Goal: Navigation & Orientation: Find specific page/section

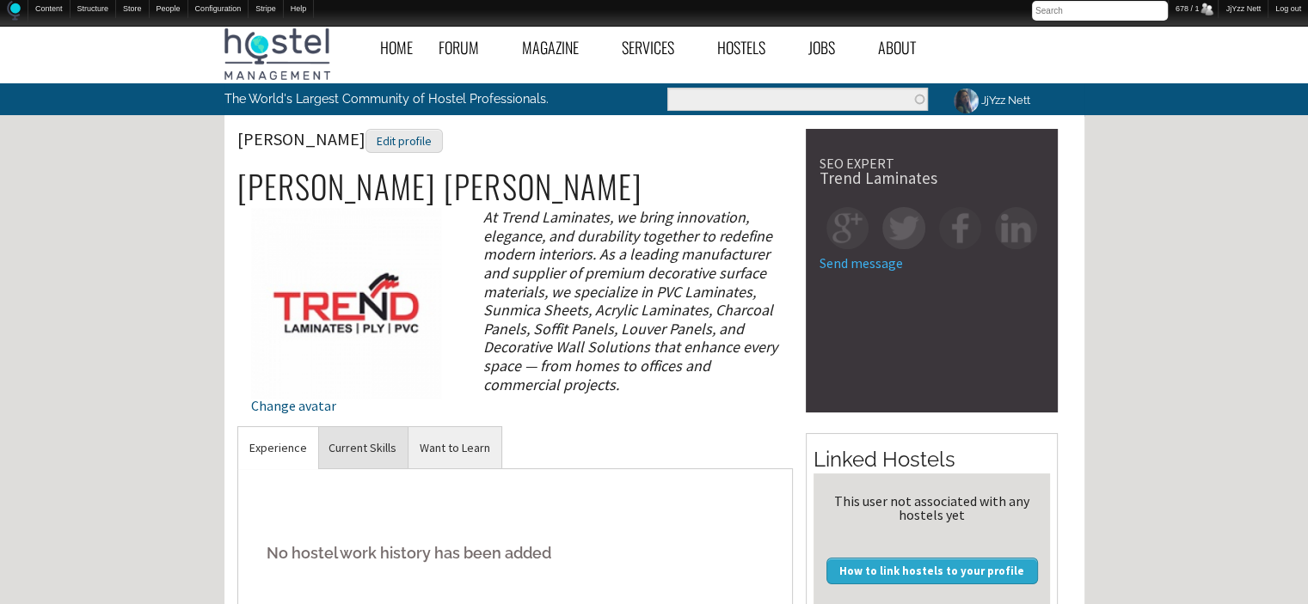
click at [353, 437] on link "Current Skills" at bounding box center [362, 448] width 90 height 42
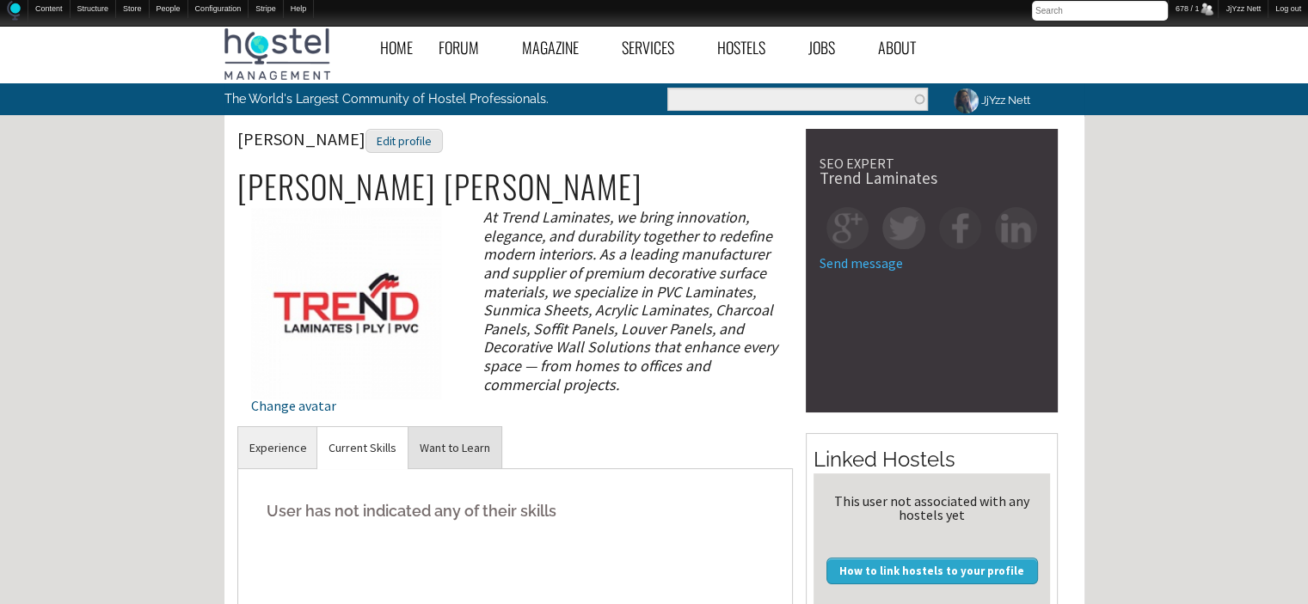
click at [449, 432] on link "Want to Learn" at bounding box center [454, 448] width 93 height 42
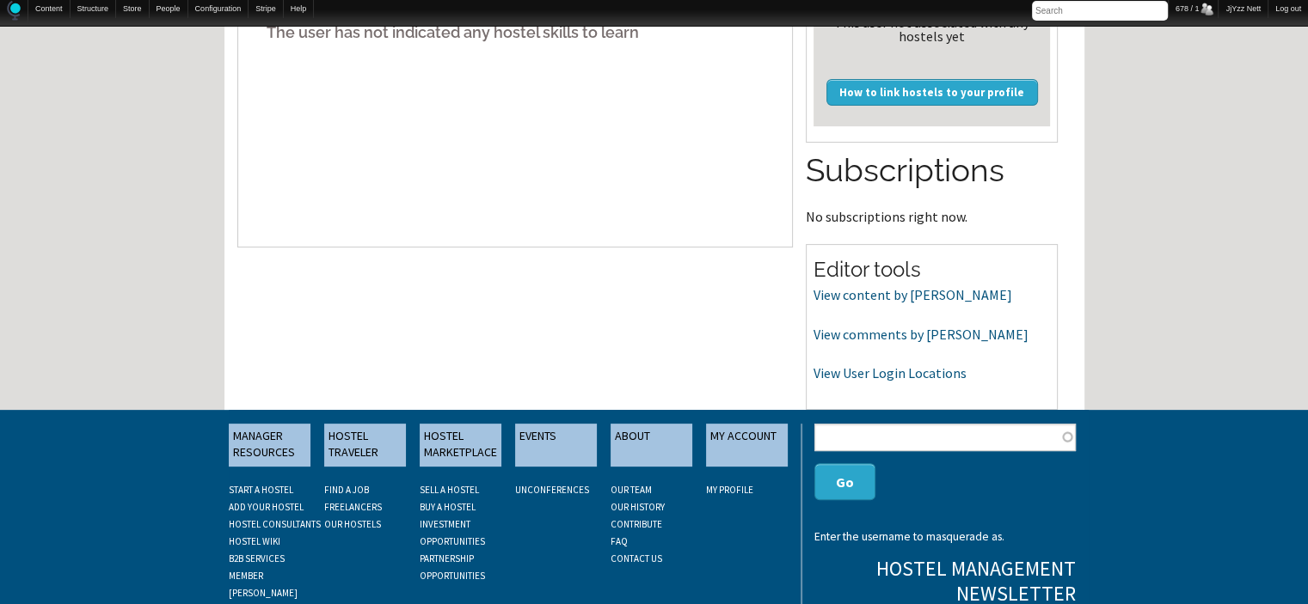
scroll to position [481, 0]
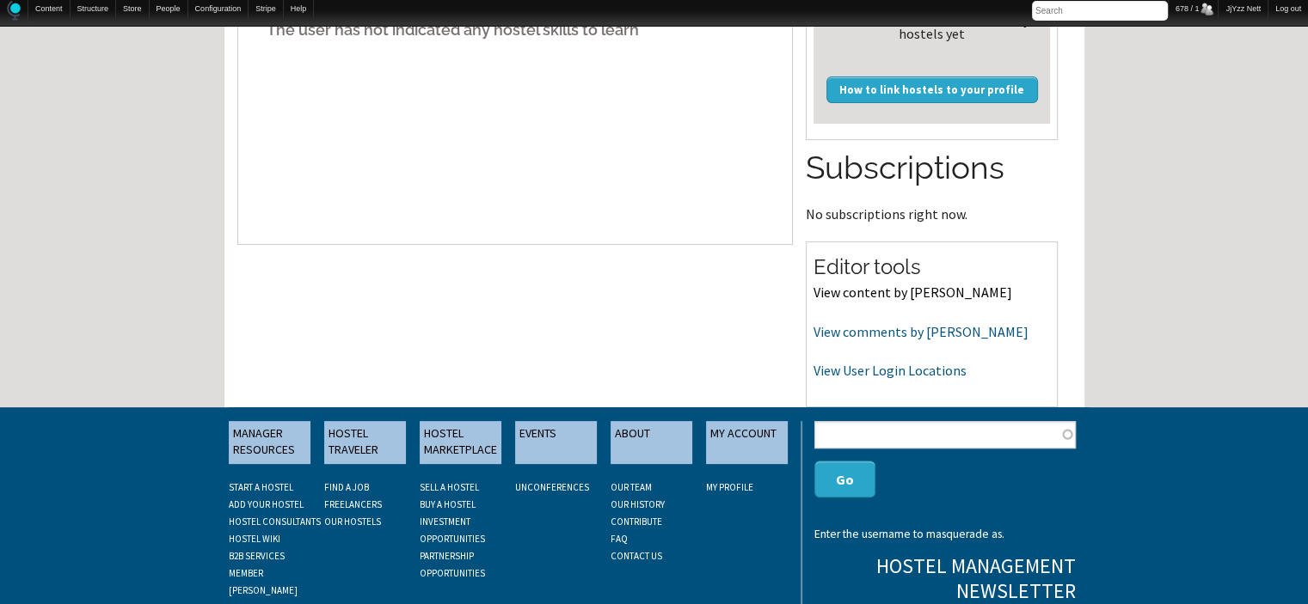
click at [915, 294] on link "View content by [PERSON_NAME]" at bounding box center [912, 292] width 199 height 17
click at [842, 331] on link "View comments by pankajsharma" at bounding box center [920, 331] width 215 height 17
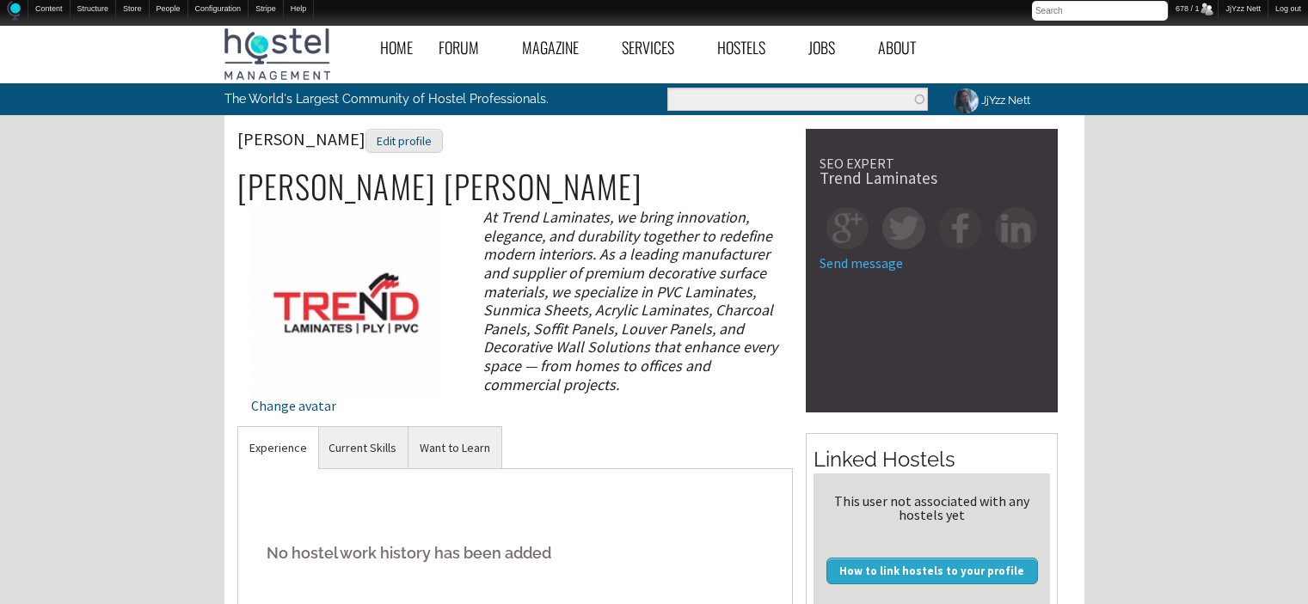
scroll to position [481, 0]
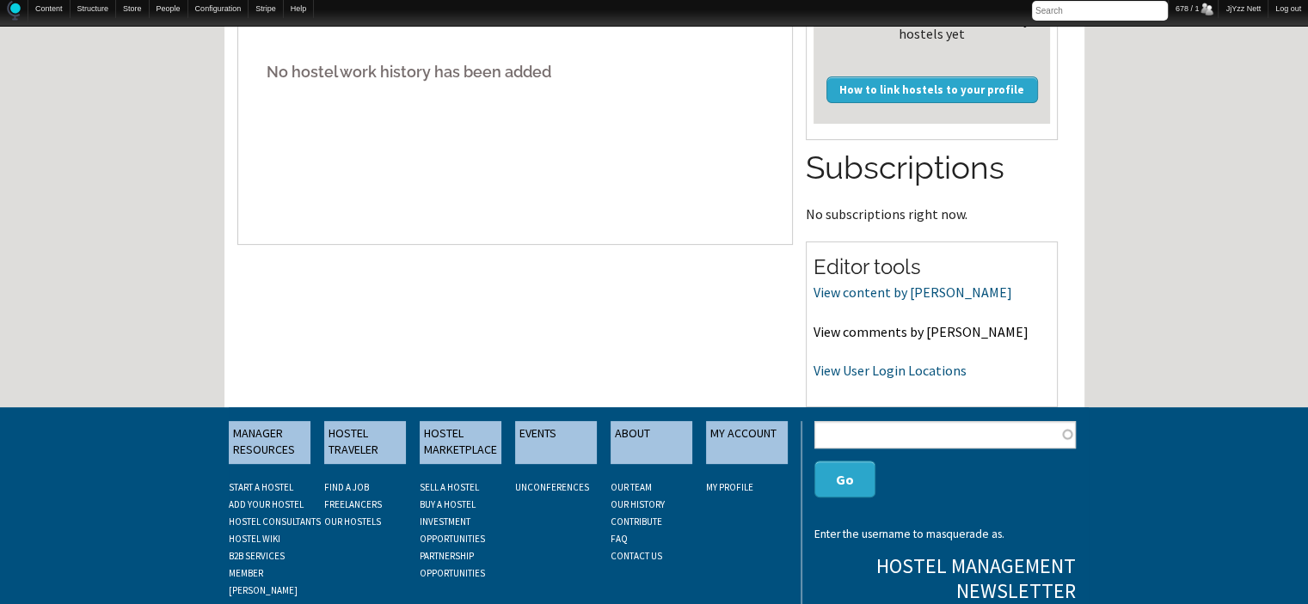
click at [846, 334] on link "View comments by pankajsharma" at bounding box center [920, 331] width 215 height 17
click at [867, 381] on div "Editor tools View content by pankajsharma View comments by pankajsharma View Us…" at bounding box center [932, 325] width 252 height 166
click at [867, 371] on link "View User Login Locations" at bounding box center [889, 370] width 153 height 17
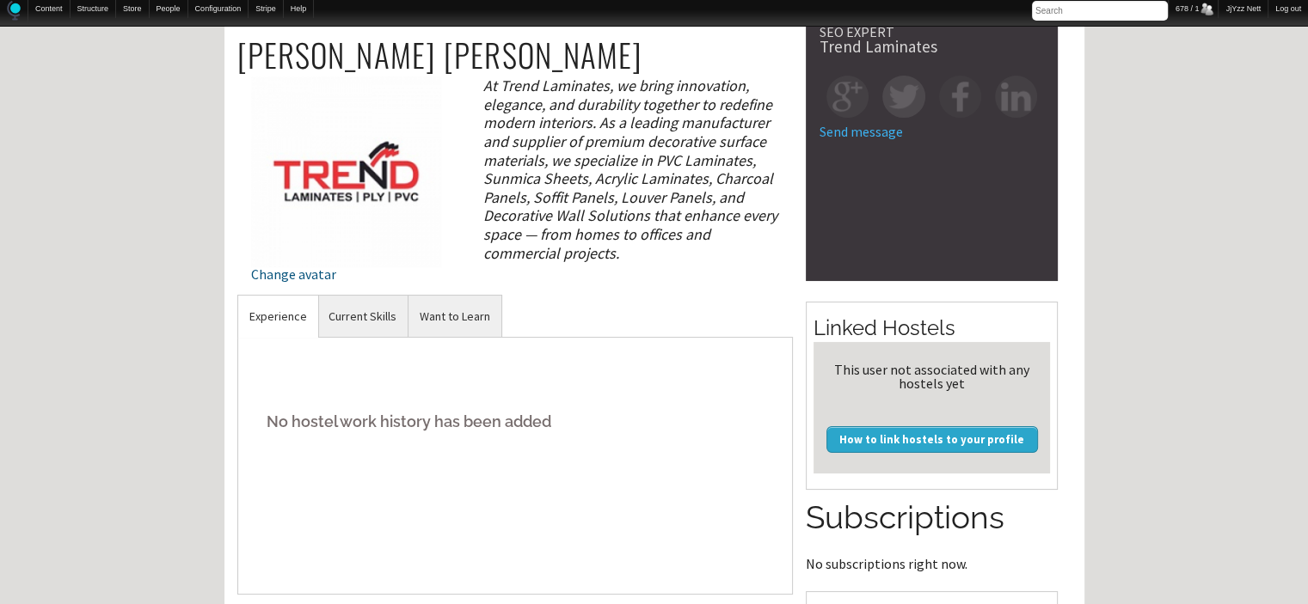
scroll to position [69, 0]
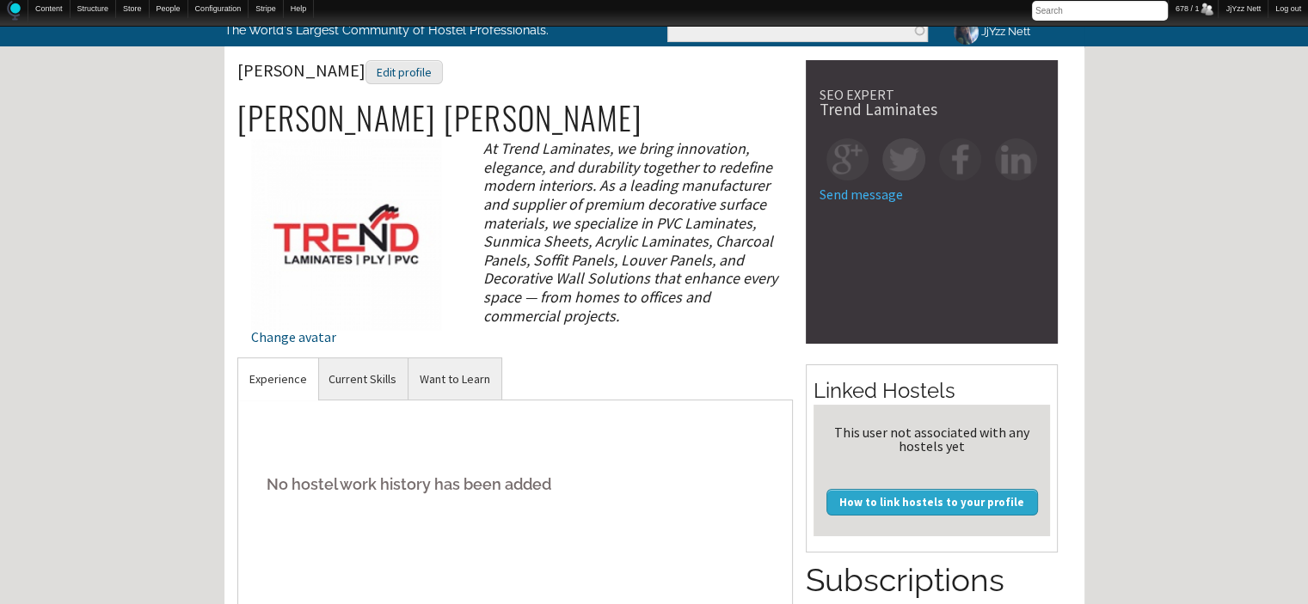
click at [193, 173] on div "Home Forum « Back Forum Forums Index « Back Forums Index New Posts Recent Activ…" at bounding box center [654, 523] width 1308 height 1150
click at [366, 71] on div "Edit profile" at bounding box center [403, 72] width 77 height 25
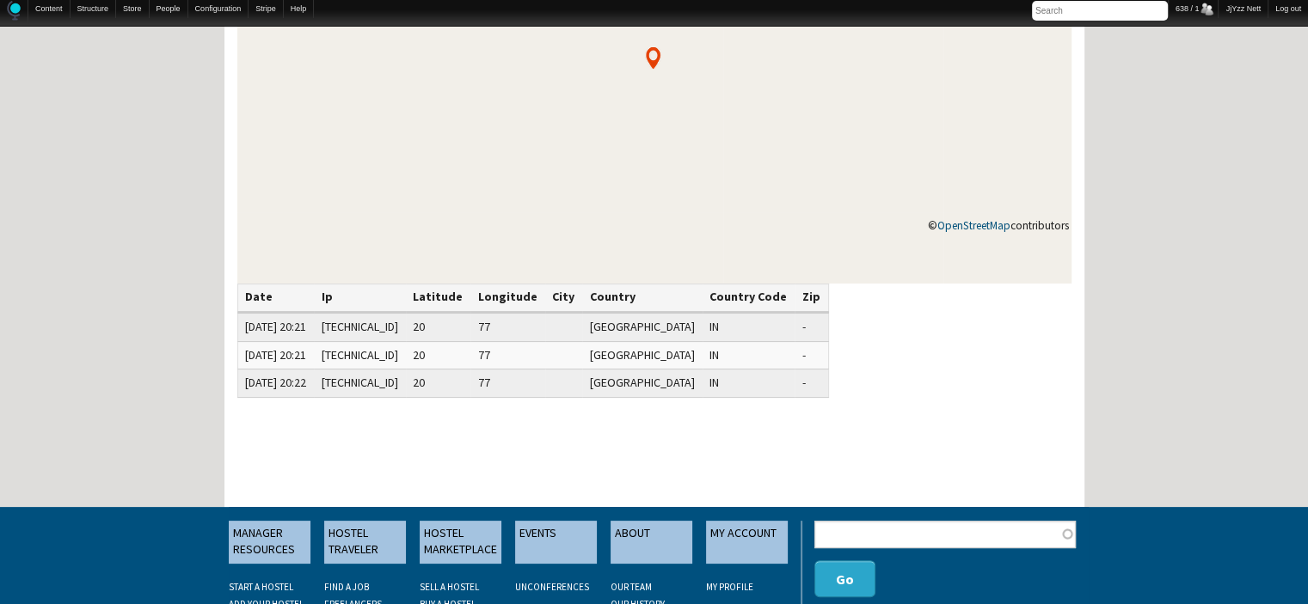
scroll to position [309, 0]
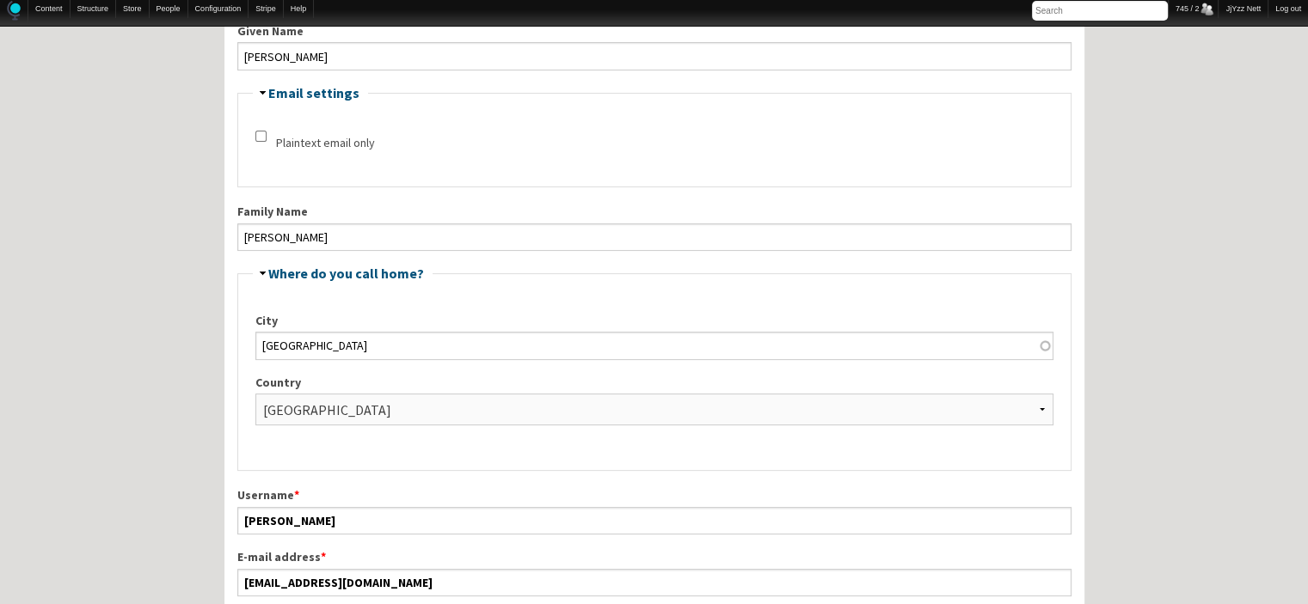
scroll to position [344, 0]
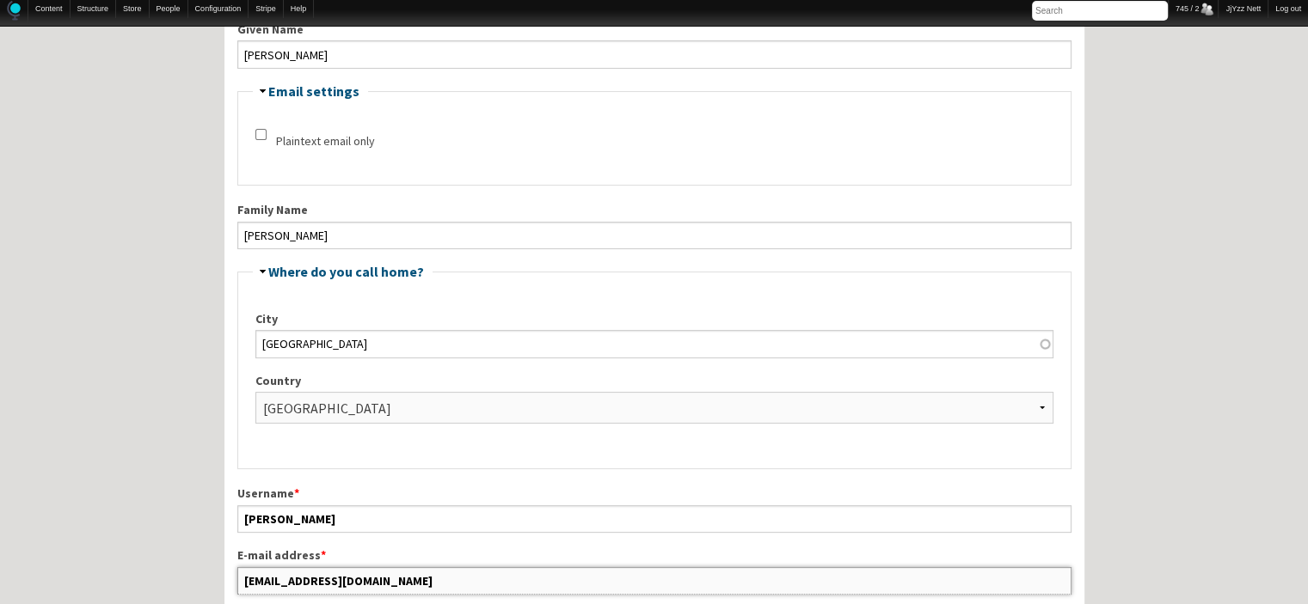
drag, startPoint x: 445, startPoint y: 577, endPoint x: 177, endPoint y: 510, distance: 276.5
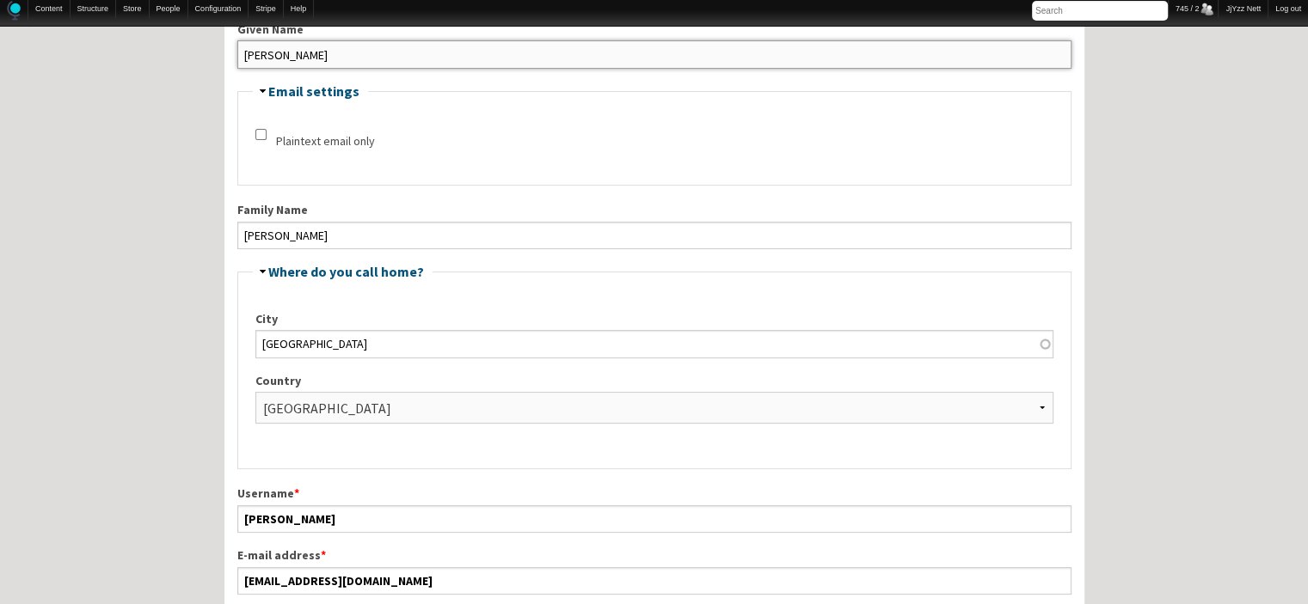
drag, startPoint x: 278, startPoint y: 52, endPoint x: 213, endPoint y: 51, distance: 64.5
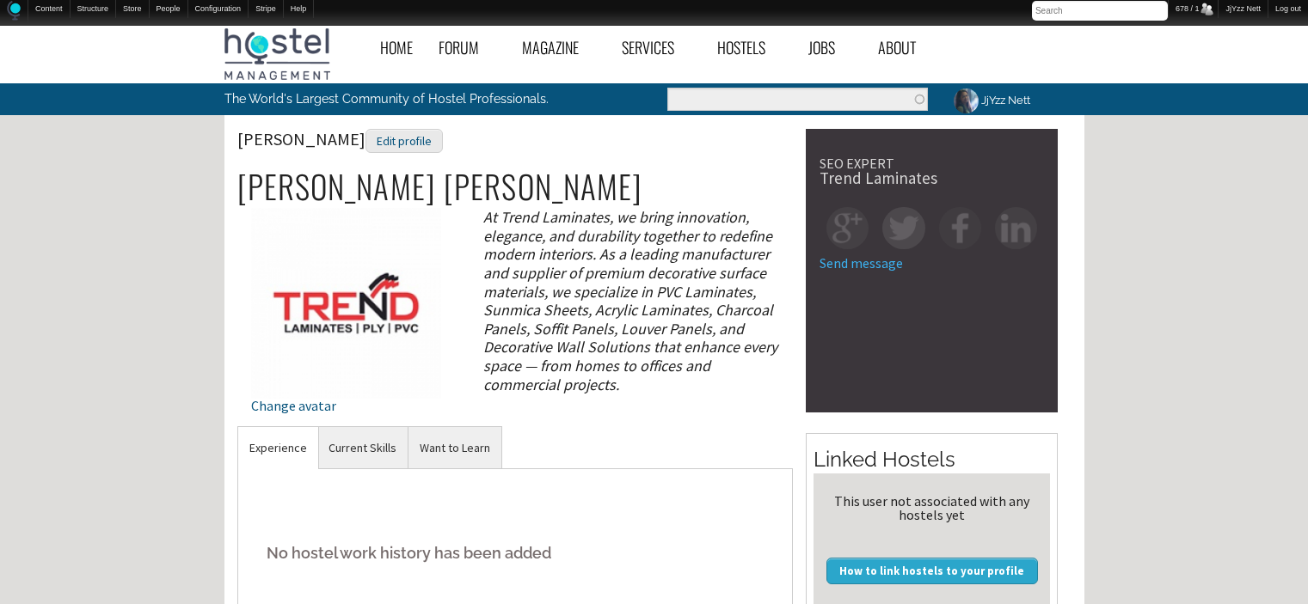
scroll to position [69, 0]
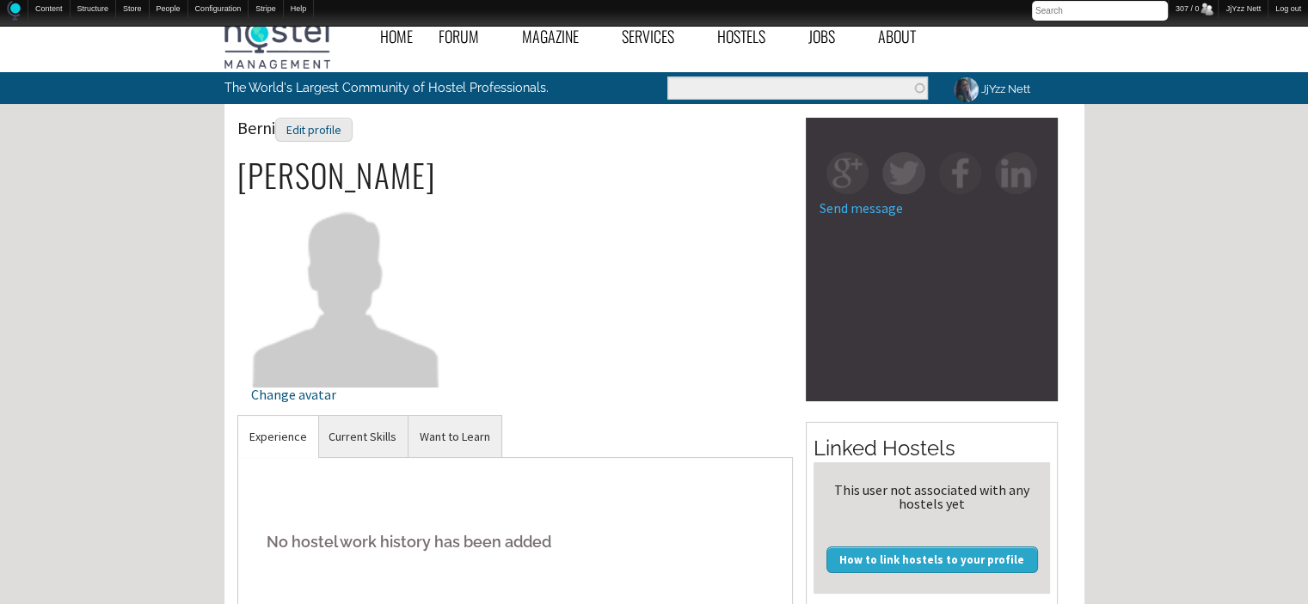
scroll to position [15, 0]
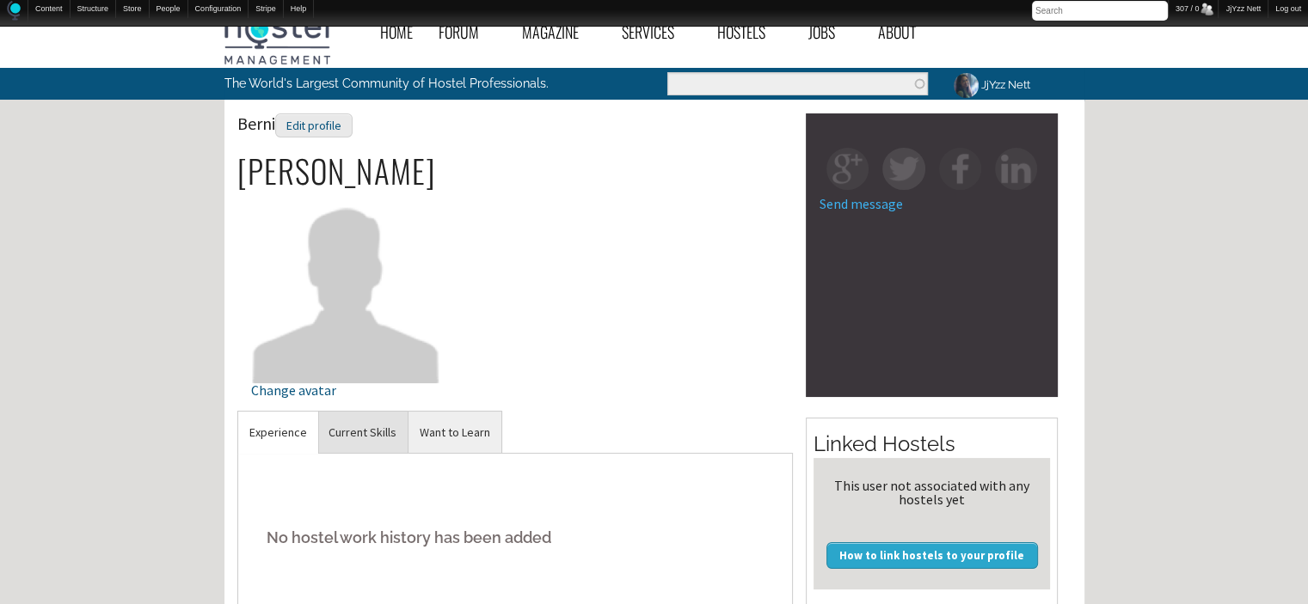
click at [392, 422] on link "Current Skills" at bounding box center [362, 433] width 90 height 42
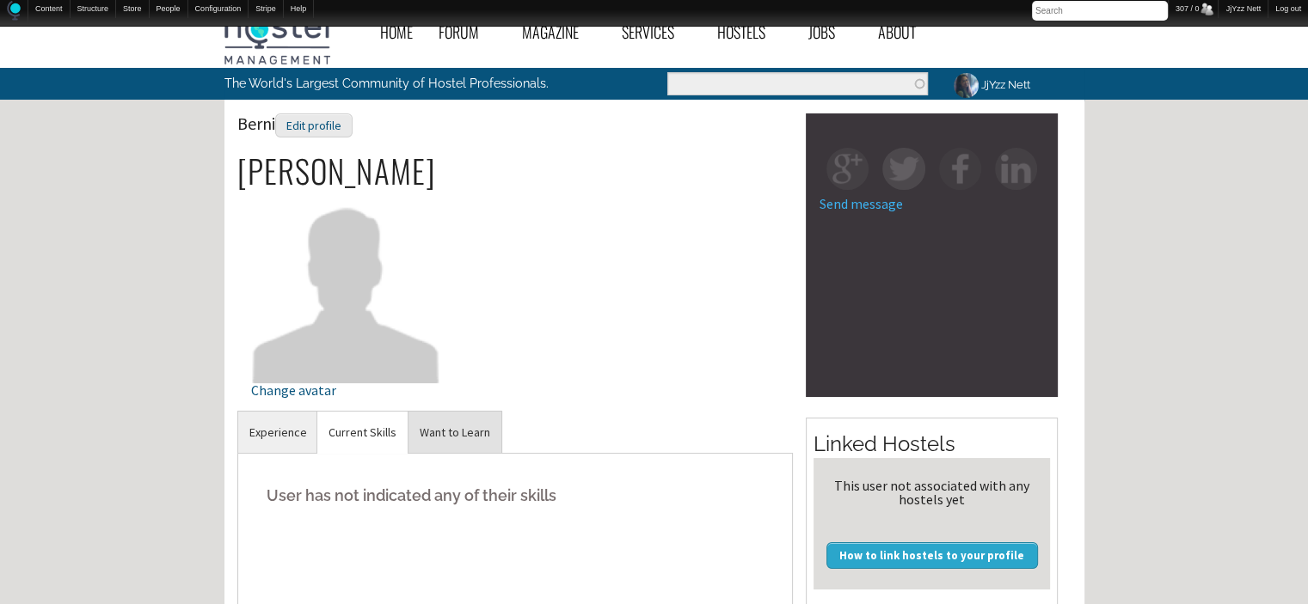
click at [442, 423] on link "Want to Learn" at bounding box center [454, 433] width 93 height 42
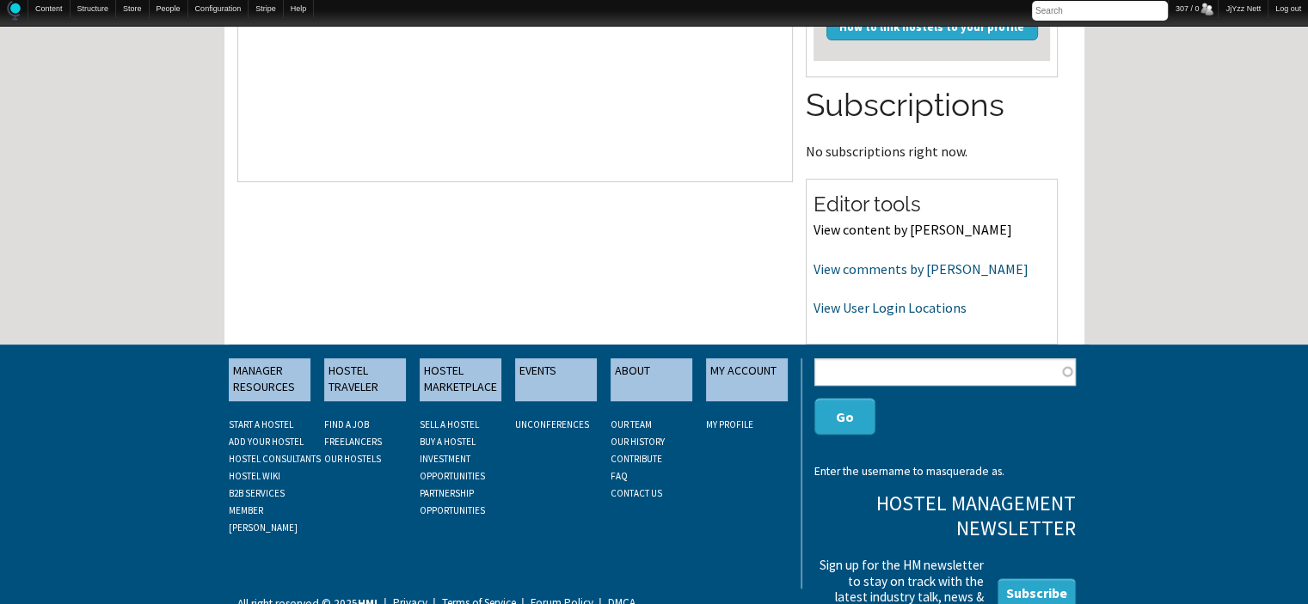
click at [909, 232] on link "View content by Berni" at bounding box center [912, 229] width 199 height 17
click at [857, 271] on link "View comments by [PERSON_NAME]" at bounding box center [920, 268] width 215 height 17
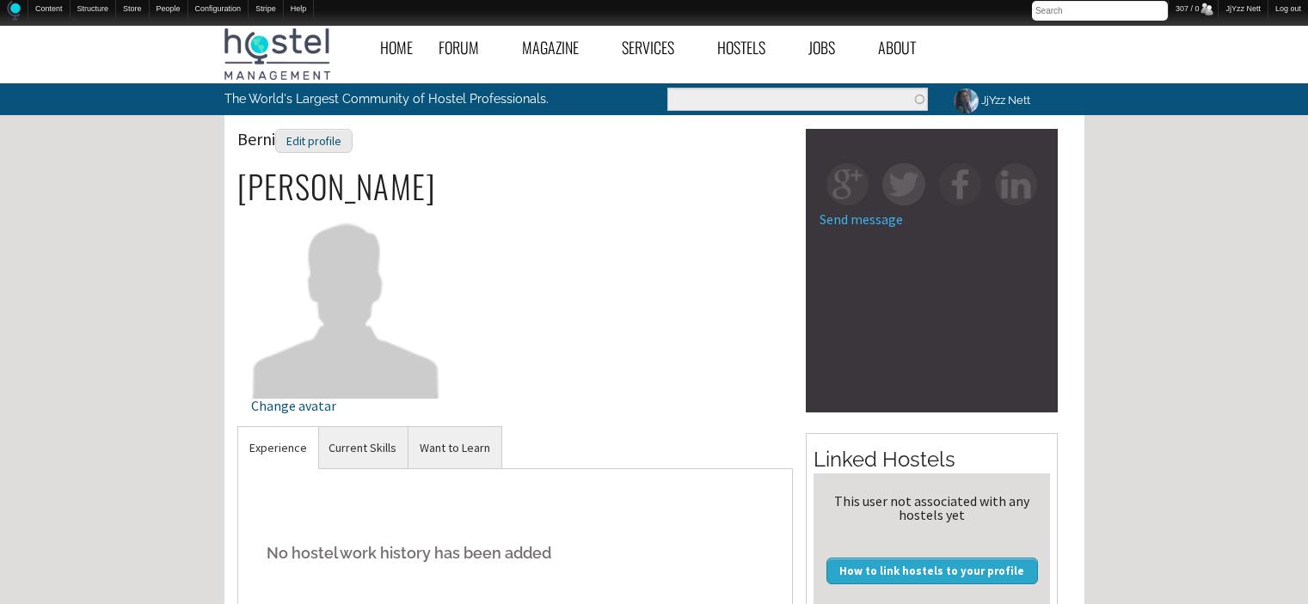
scroll to position [544, 0]
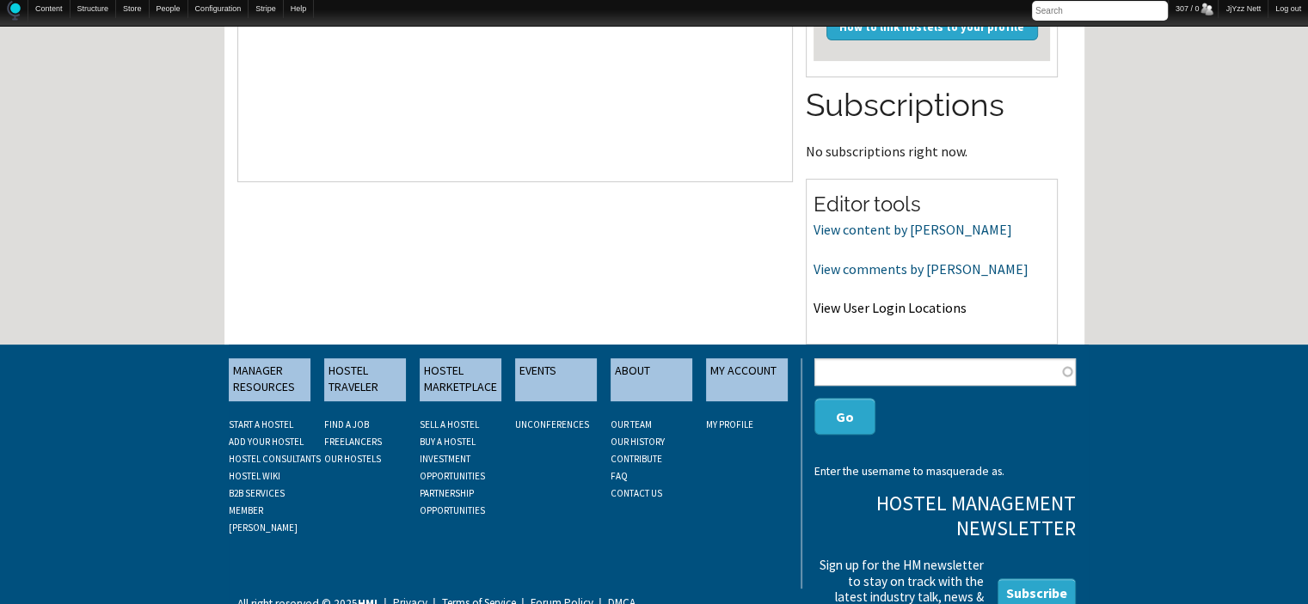
click at [849, 305] on link "View User Login Locations" at bounding box center [889, 307] width 153 height 17
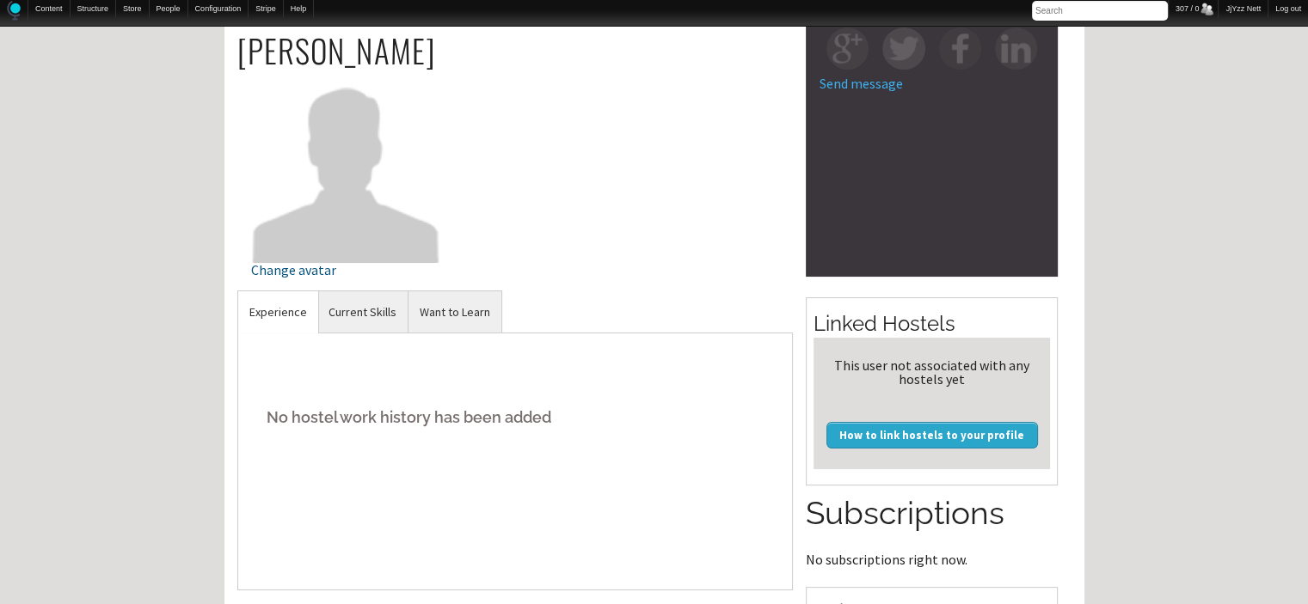
scroll to position [138, 0]
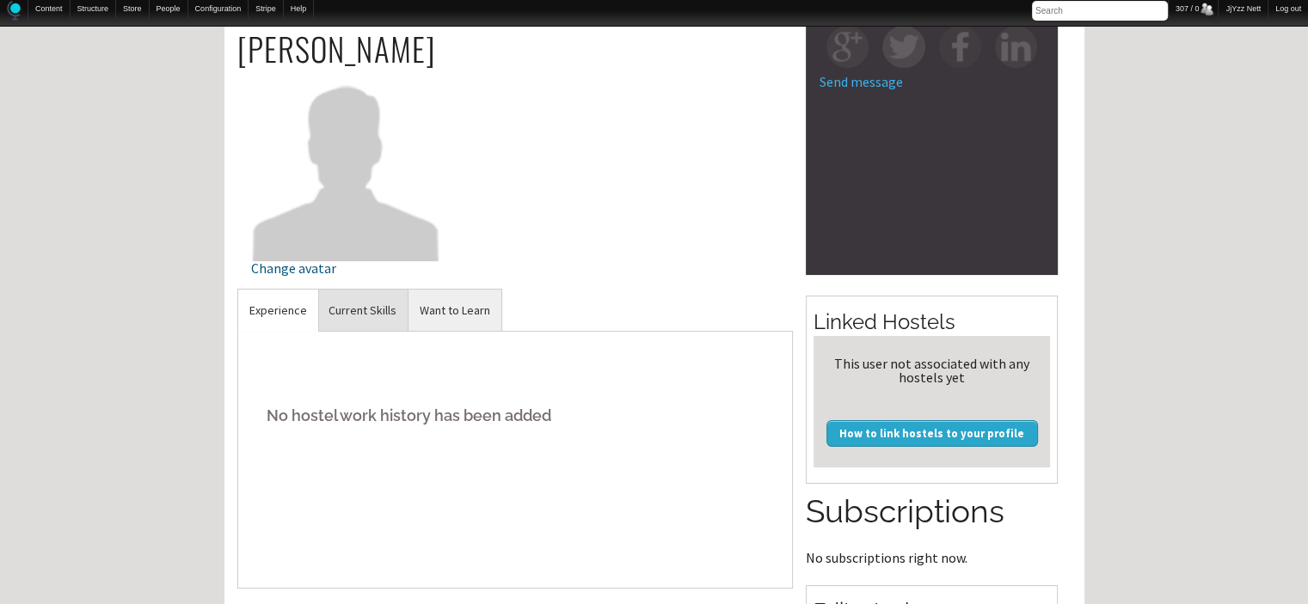
click at [365, 305] on link "Current Skills" at bounding box center [362, 311] width 90 height 42
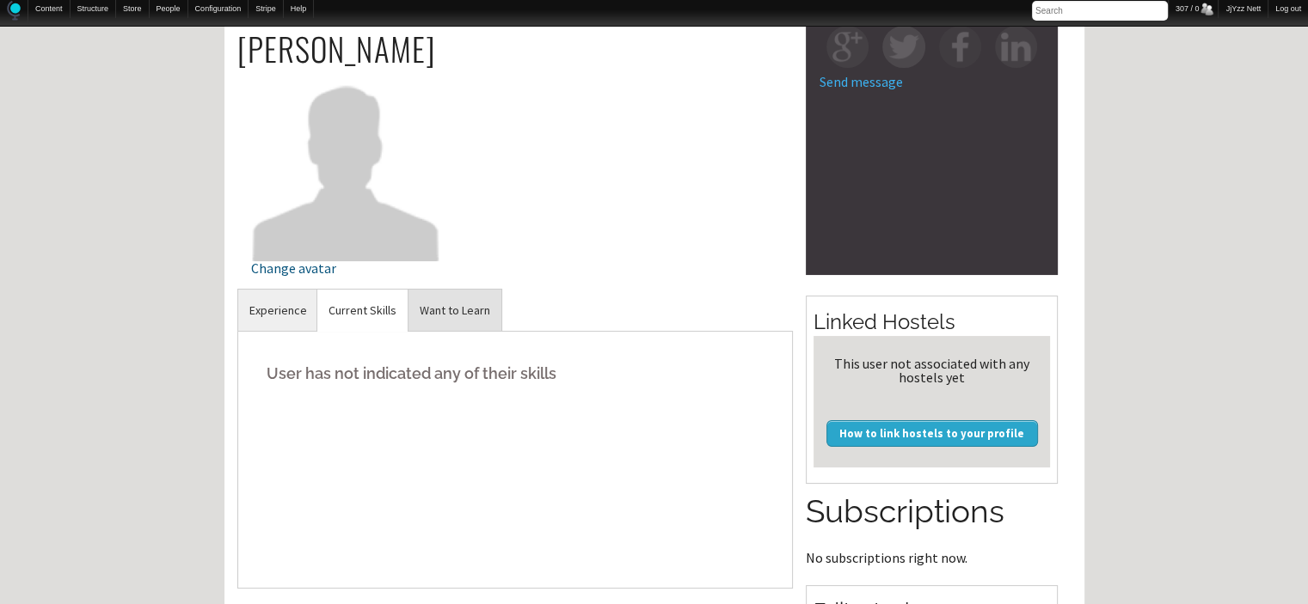
click at [451, 305] on link "Want to Learn" at bounding box center [454, 311] width 93 height 42
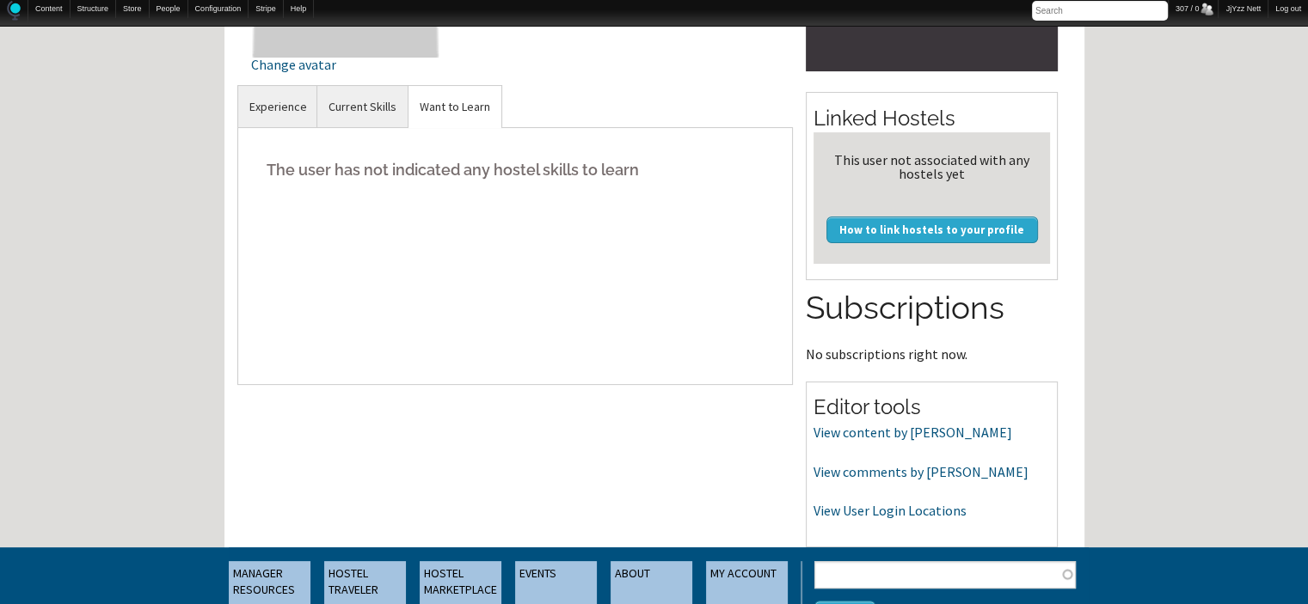
scroll to position [344, 0]
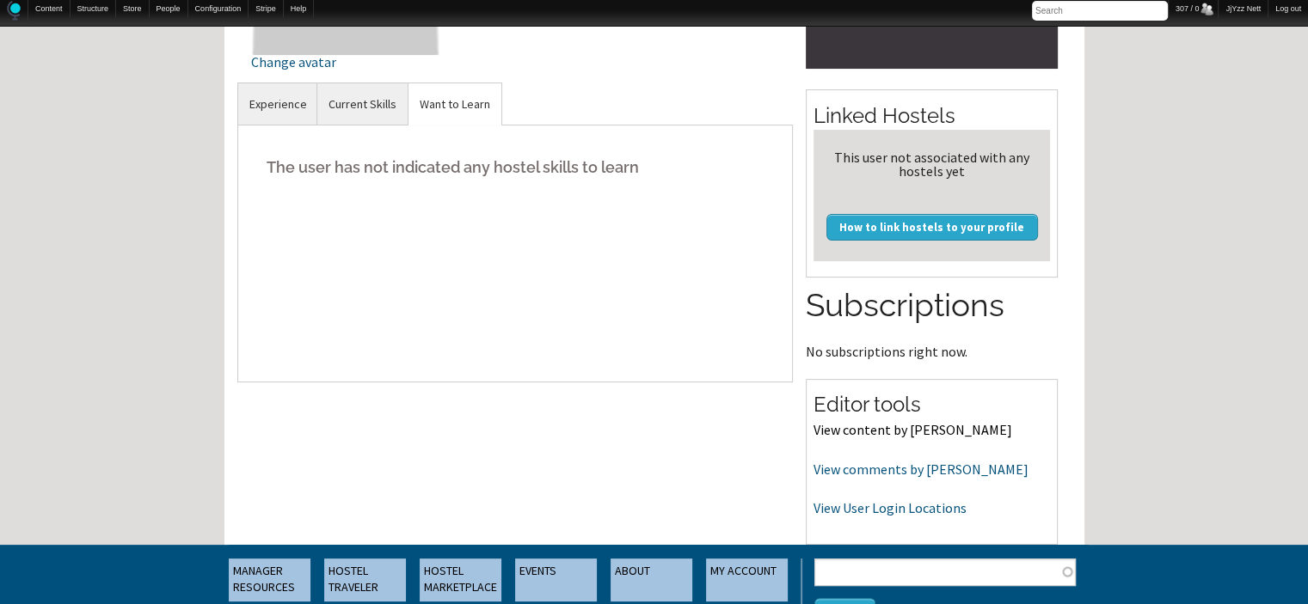
click at [836, 428] on link "View content by Berni" at bounding box center [912, 429] width 199 height 17
click at [904, 466] on link "View comments by Berni" at bounding box center [920, 469] width 215 height 17
click at [838, 512] on link "View User Login Locations" at bounding box center [889, 507] width 153 height 17
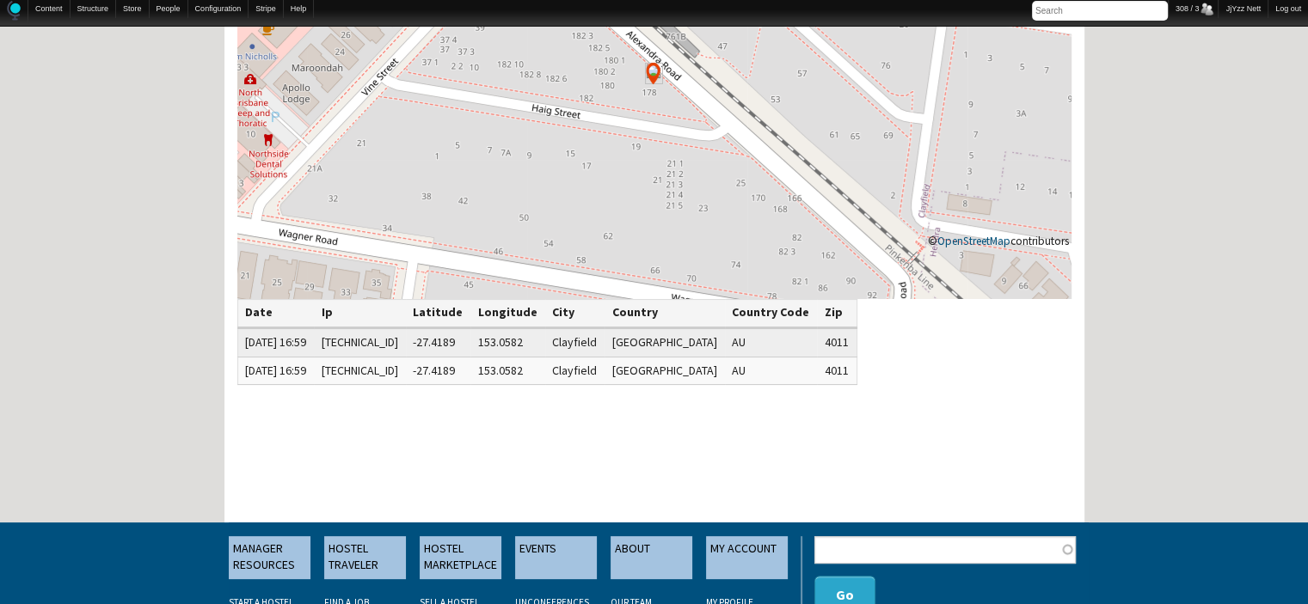
scroll to position [275, 0]
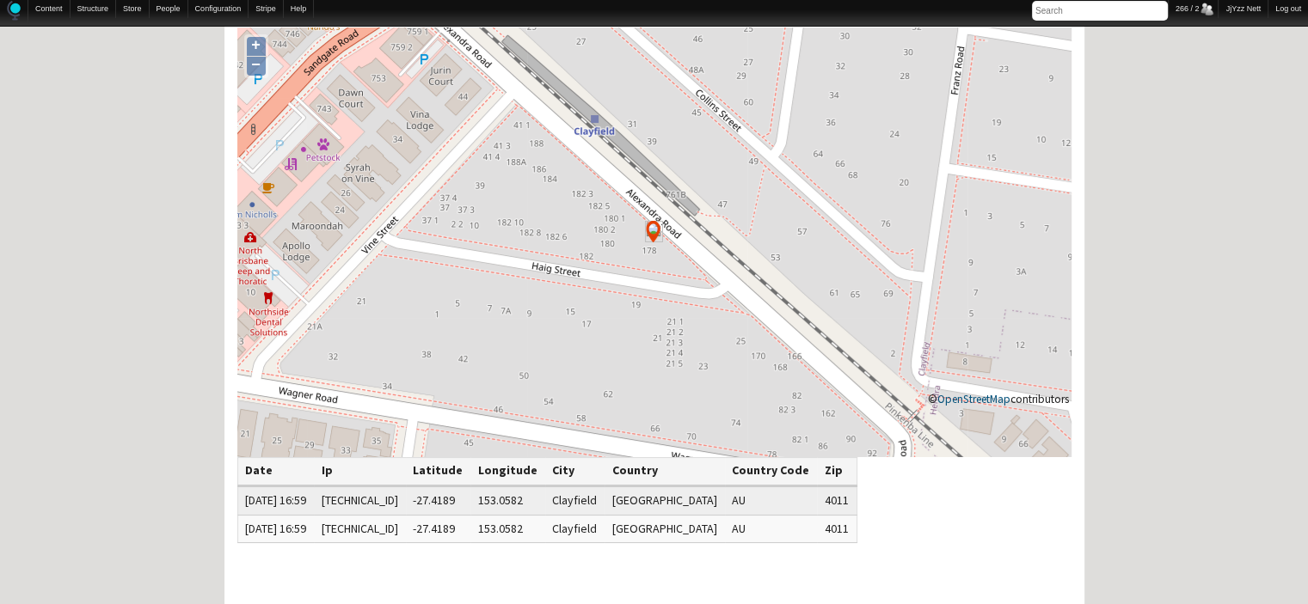
scroll to position [103, 0]
